Goal: Navigation & Orientation: Find specific page/section

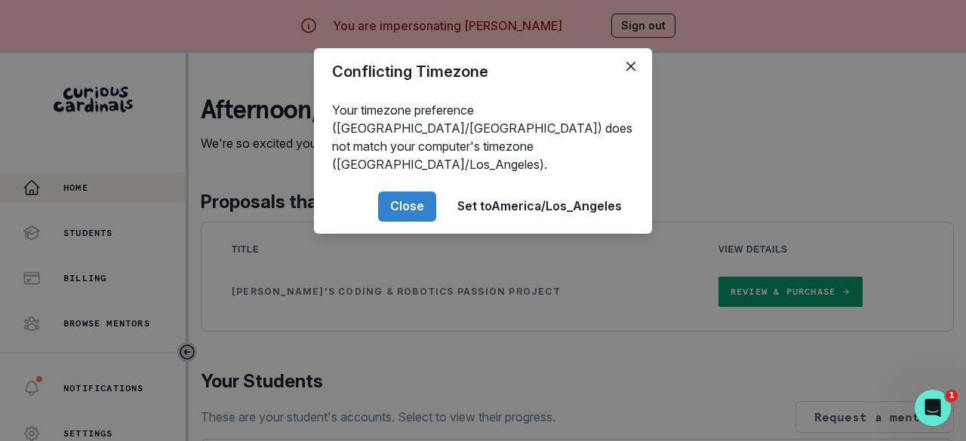
click at [403, 192] on button "Close" at bounding box center [407, 207] width 58 height 30
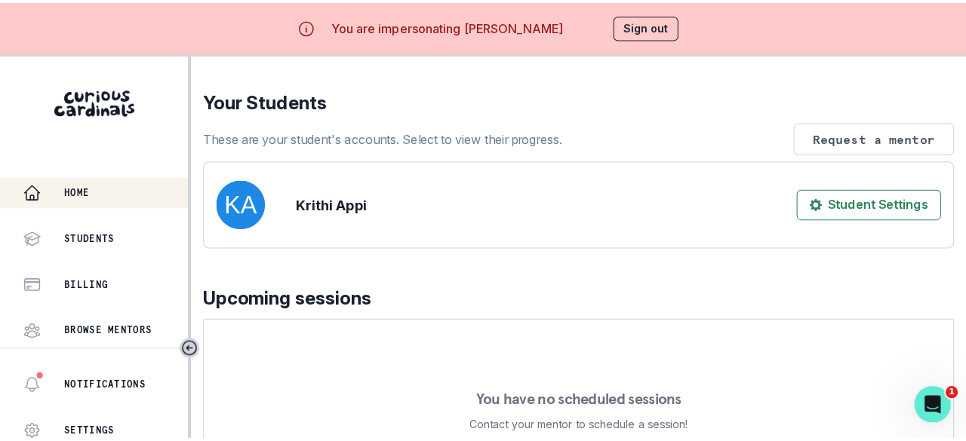
scroll to position [530, 0]
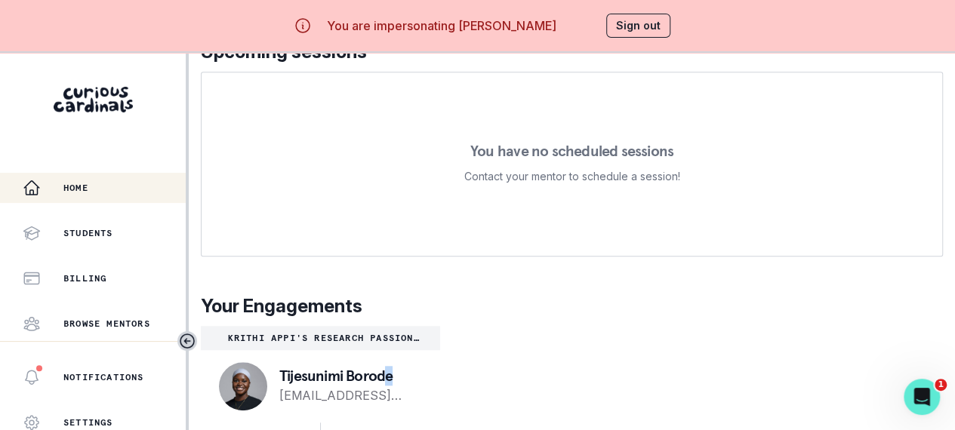
drag, startPoint x: 392, startPoint y: 386, endPoint x: 386, endPoint y: 381, distance: 8.6
click at [386, 381] on p "Tijesunimi Borode" at bounding box center [347, 375] width 137 height 15
click at [622, 318] on p "Your Engagements" at bounding box center [572, 306] width 742 height 27
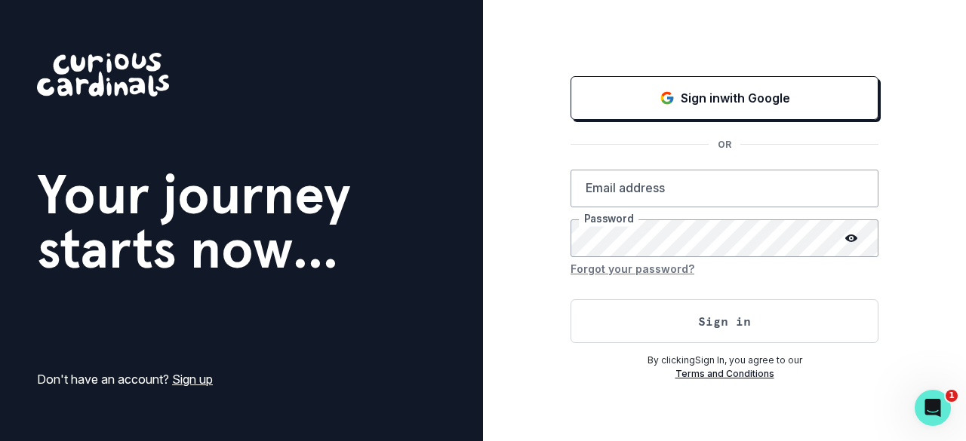
click at [708, 88] on button "Sign in with Google" at bounding box center [724, 98] width 308 height 44
